Goal: Task Accomplishment & Management: Manage account settings

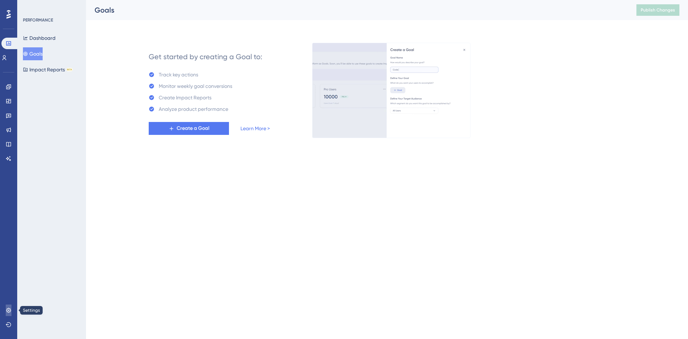
click at [10, 310] on icon at bounding box center [8, 310] width 5 height 5
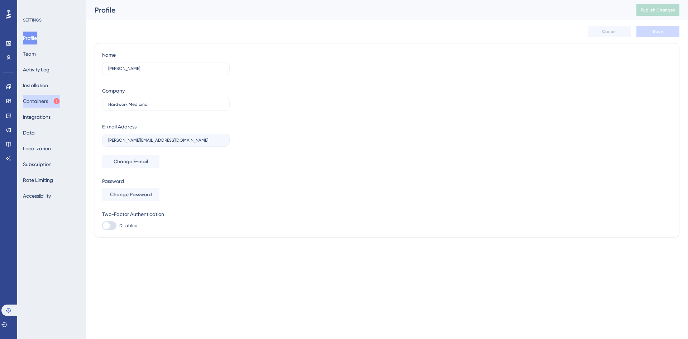
click at [46, 100] on button "Containers" at bounding box center [41, 101] width 37 height 13
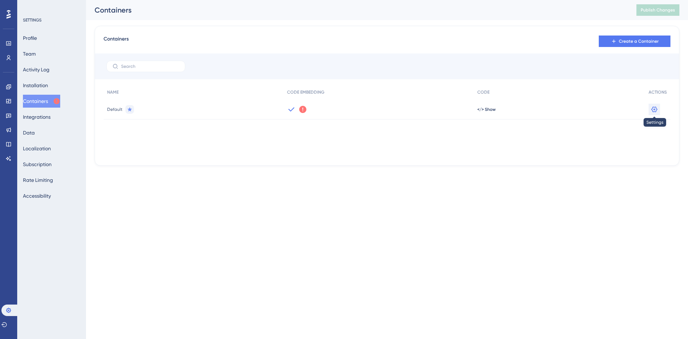
click at [653, 109] on icon at bounding box center [654, 109] width 7 height 7
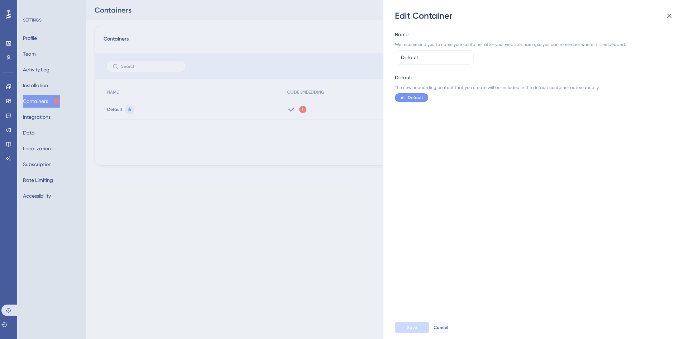
click at [347, 211] on div "Edit Container Name We recommend you to name your container after your websites…" at bounding box center [344, 169] width 688 height 339
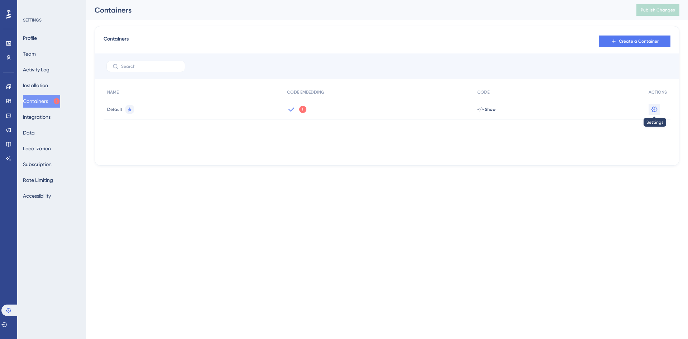
click at [659, 107] on button at bounding box center [654, 109] width 11 height 11
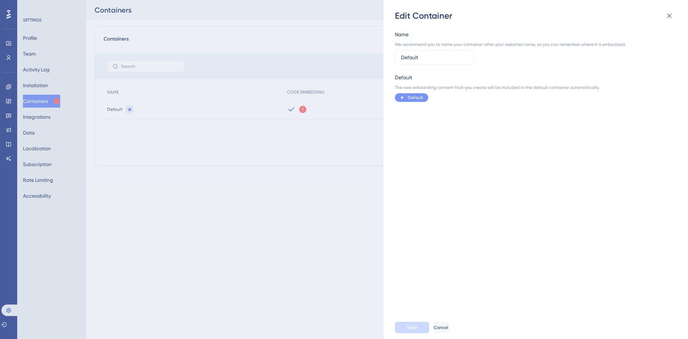
click at [342, 184] on div "Edit Container Name We recommend you to name your container after your websites…" at bounding box center [344, 169] width 688 height 339
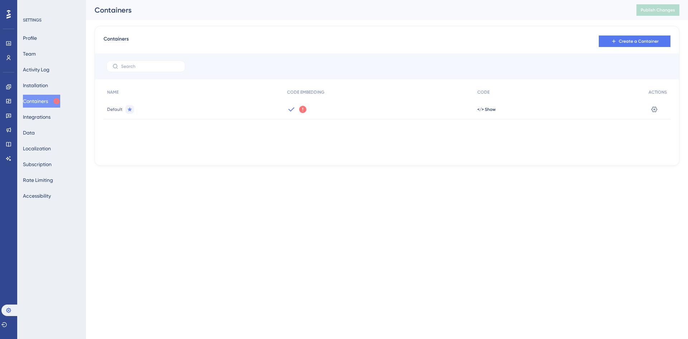
click at [111, 108] on span "Default" at bounding box center [114, 109] width 15 height 6
click at [484, 109] on span "</> Show" at bounding box center [486, 109] width 18 height 6
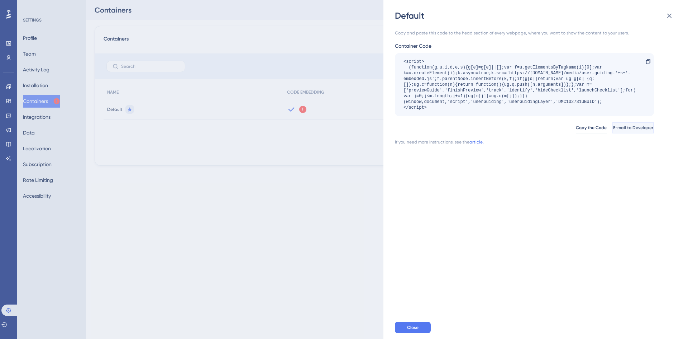
click at [617, 129] on span "E-mail to Developer" at bounding box center [633, 128] width 40 height 6
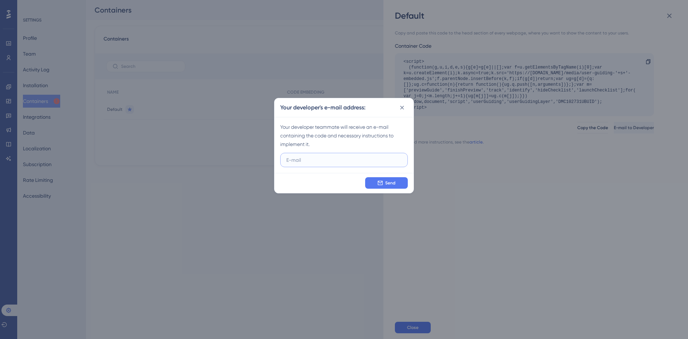
click at [315, 163] on input "text" at bounding box center [343, 160] width 115 height 8
paste input "[PERSON_NAME][EMAIL_ADDRESS][PERSON_NAME][DOMAIN_NAME]"
type input "[PERSON_NAME][EMAIL_ADDRESS][PERSON_NAME][DOMAIN_NAME]"
click at [391, 181] on span "Send" at bounding box center [390, 183] width 10 height 6
